Goal: Information Seeking & Learning: Learn about a topic

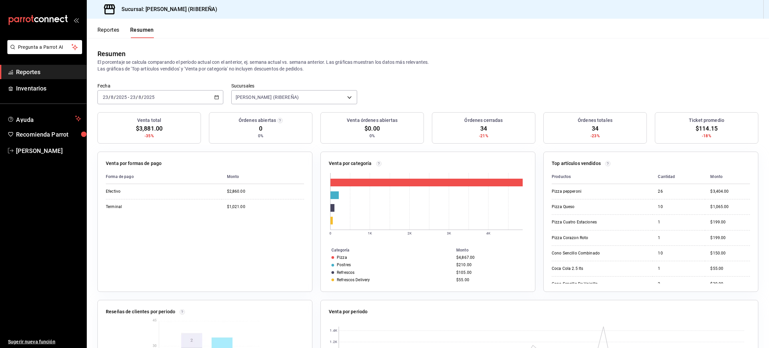
click at [99, 27] on button "Reportes" at bounding box center [108, 32] width 22 height 11
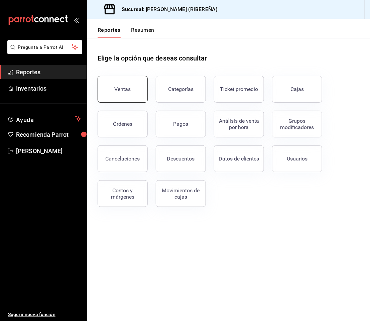
click at [119, 100] on button "Ventas" at bounding box center [122, 89] width 50 height 27
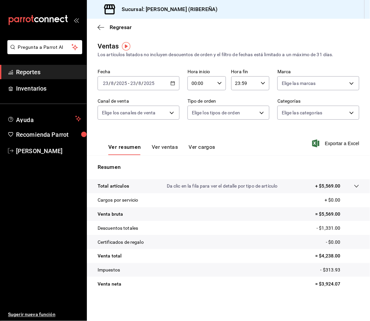
click at [168, 146] on button "Ver ventas" at bounding box center [165, 149] width 26 height 11
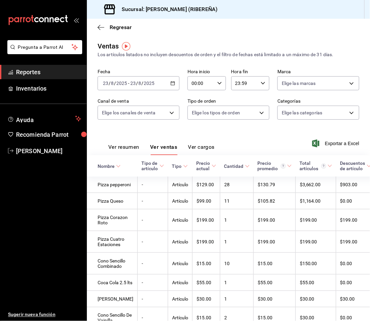
click at [128, 147] on button "Ver resumen" at bounding box center [123, 149] width 31 height 11
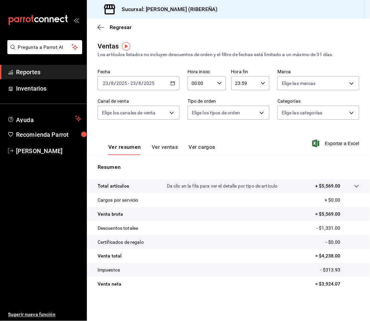
click at [163, 132] on div "Ver resumen Ver ventas Ver cargos Exportar a Excel" at bounding box center [228, 141] width 283 height 27
click at [162, 148] on button "Ver ventas" at bounding box center [165, 149] width 26 height 11
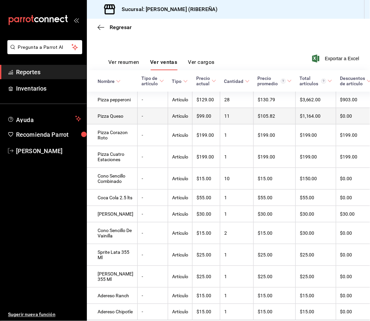
scroll to position [85, 0]
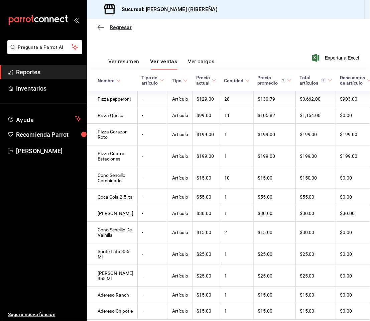
click at [101, 30] on span "Regresar" at bounding box center [114, 27] width 34 height 6
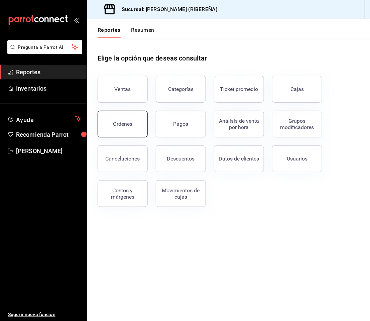
click at [125, 129] on button "Órdenes" at bounding box center [122, 124] width 50 height 27
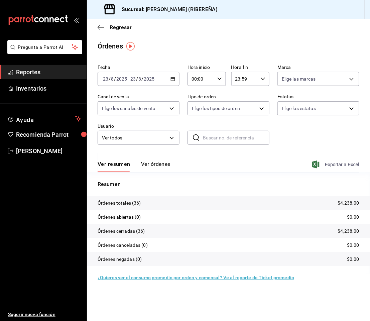
click at [340, 164] on span "Exportar a Excel" at bounding box center [336, 164] width 46 height 8
click at [99, 27] on icon "button" at bounding box center [100, 27] width 7 height 0
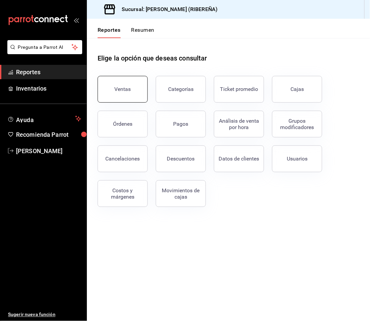
click at [122, 87] on div "Ventas" at bounding box center [123, 89] width 16 height 6
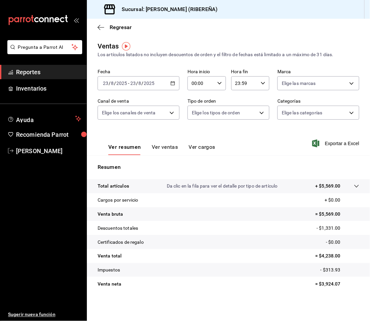
click at [167, 146] on button "Ver ventas" at bounding box center [165, 149] width 26 height 11
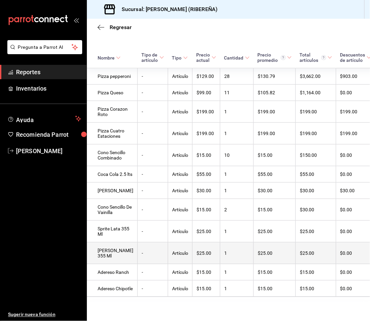
scroll to position [196, 0]
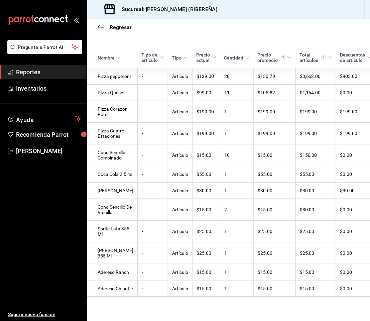
click at [215, 23] on div "Regresar" at bounding box center [228, 27] width 283 height 17
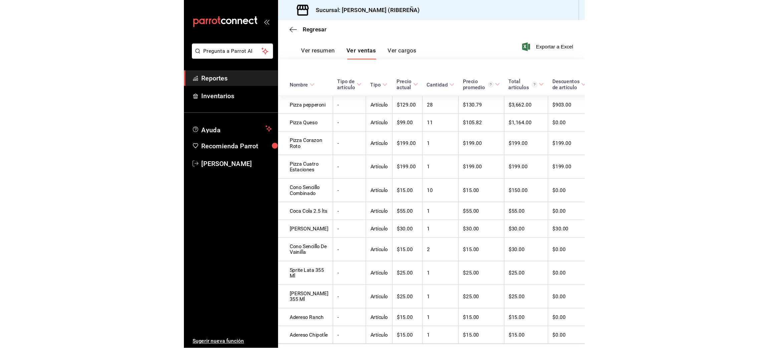
scroll to position [0, 0]
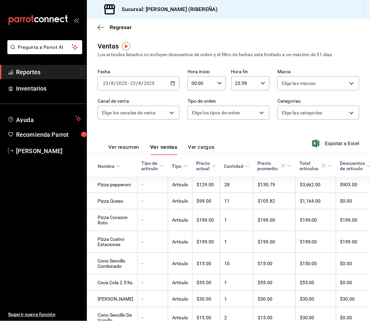
click at [126, 146] on button "Ver resumen" at bounding box center [123, 149] width 31 height 11
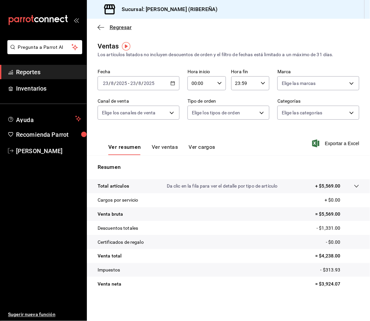
click at [98, 26] on icon "button" at bounding box center [98, 27] width 3 height 5
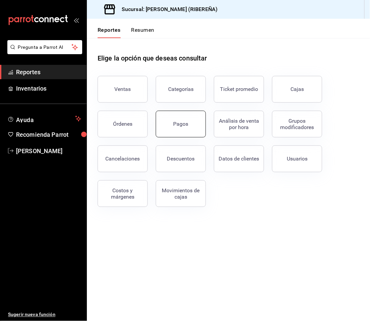
click at [175, 129] on button "Pagos" at bounding box center [181, 124] width 50 height 27
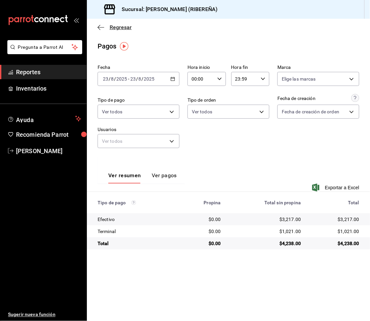
click at [97, 27] on icon "button" at bounding box center [100, 27] width 7 height 6
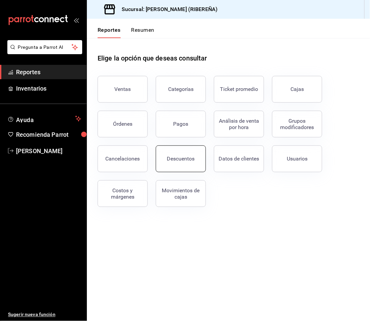
click at [178, 159] on div "Descuentos" at bounding box center [181, 158] width 28 height 6
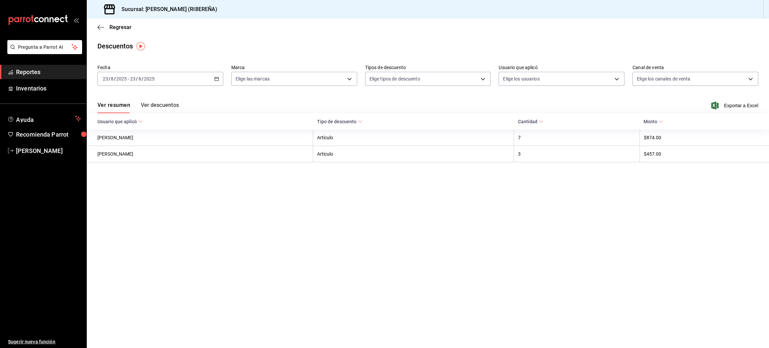
click at [164, 103] on button "Ver descuentos" at bounding box center [160, 107] width 38 height 11
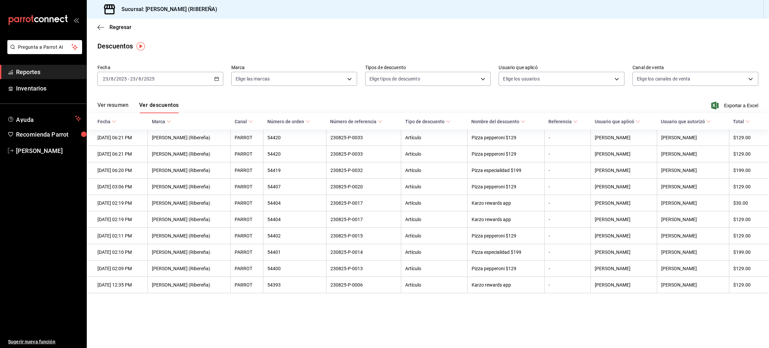
click at [223, 314] on main "Regresar Descuentos Fecha 2025-08-23 23 / 8 / 2025 - 2025-08-23 23 / 8 / 2025 M…" at bounding box center [428, 183] width 682 height 329
click at [101, 27] on icon "button" at bounding box center [100, 27] width 7 height 6
